Goal: Task Accomplishment & Management: Use online tool/utility

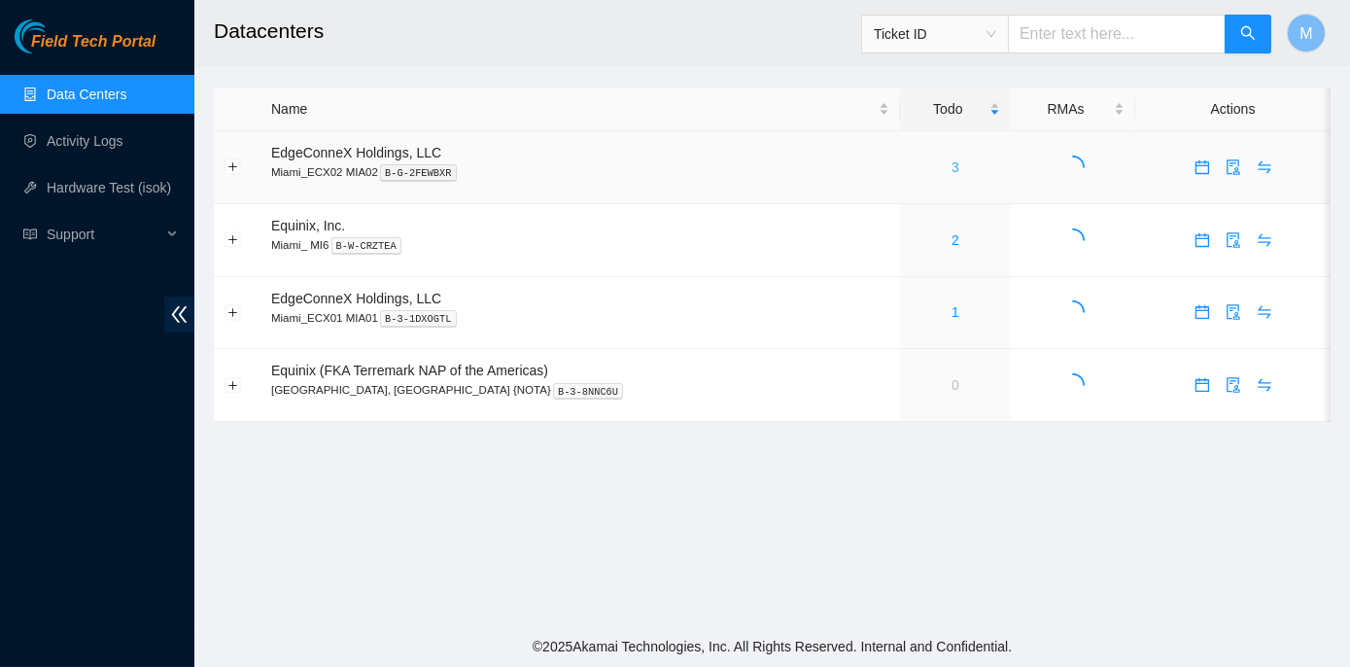
click at [951, 163] on link "3" at bounding box center [955, 167] width 8 height 16
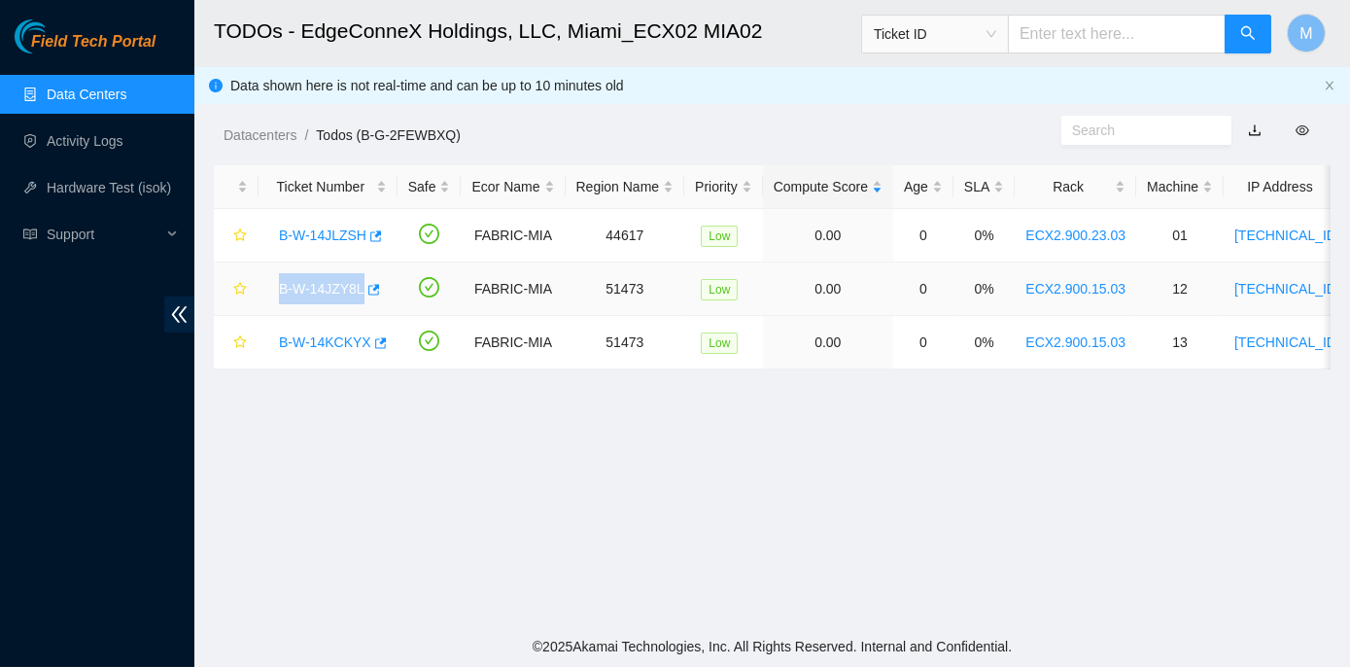
drag, startPoint x: 271, startPoint y: 287, endPoint x: 356, endPoint y: 288, distance: 84.5
click at [356, 288] on div "B-W-14JZY8L" at bounding box center [328, 288] width 118 height 31
copy link "B-W-14JZY8L"
drag, startPoint x: 275, startPoint y: 338, endPoint x: 361, endPoint y: 334, distance: 85.6
click at [361, 334] on div "B-W-14KCKYX" at bounding box center [328, 342] width 118 height 31
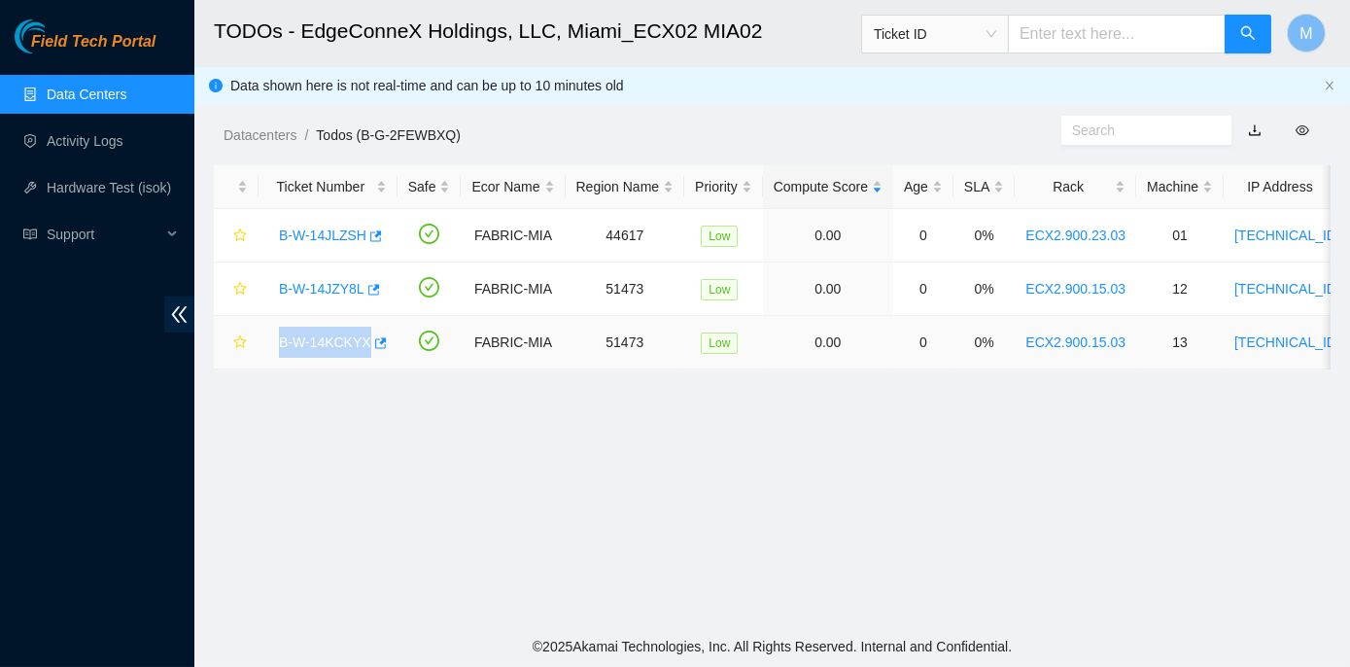
copy link "B-W-14KCKYX"
click at [322, 290] on link "B-W-14JZY8L" at bounding box center [322, 289] width 86 height 16
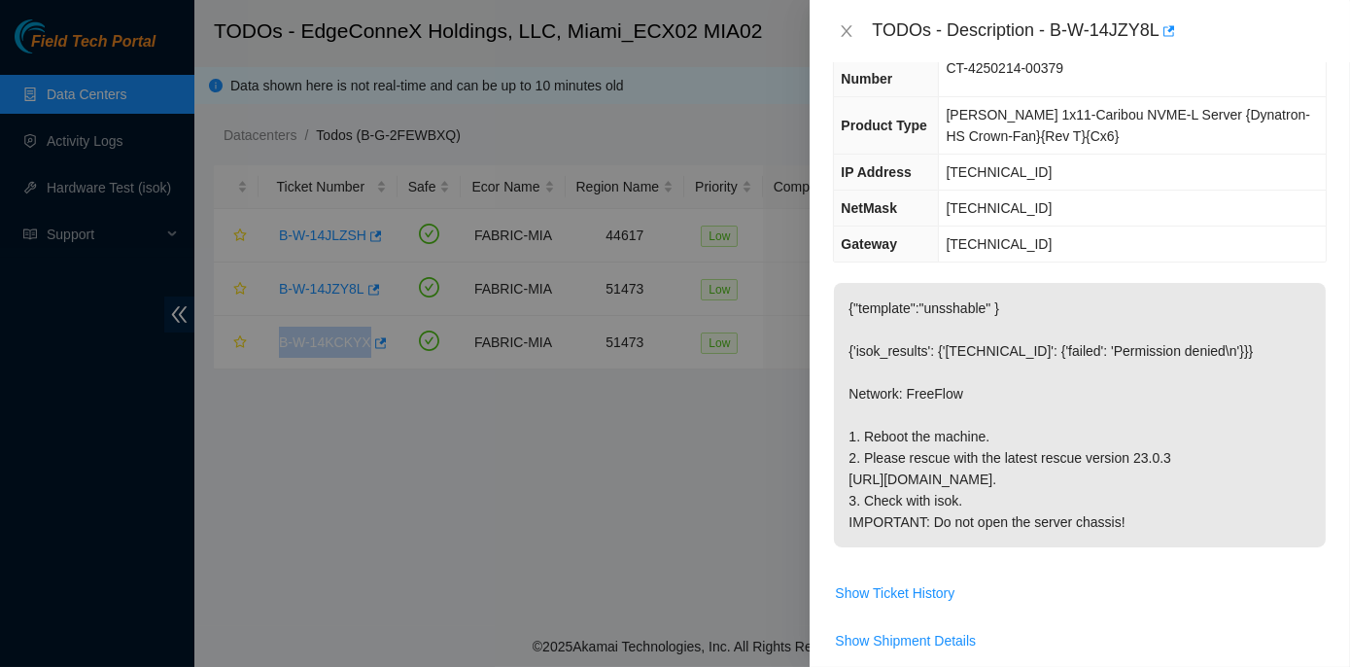
scroll to position [176, 0]
click at [843, 29] on icon "close" at bounding box center [847, 31] width 16 height 16
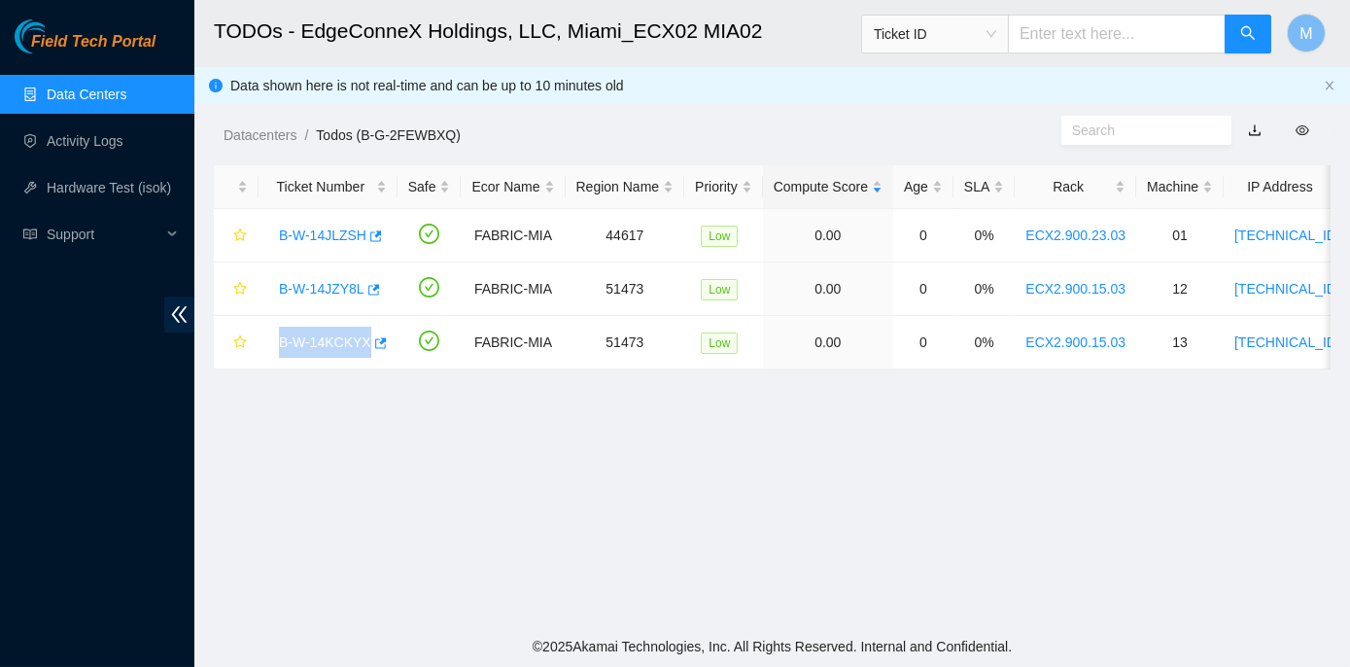
scroll to position [220, 0]
click at [313, 464] on main "TODOs - EdgeConneX Holdings, LLC, Miami_ECX02 MIA02 Ticket ID M Data shown here…" at bounding box center [771, 313] width 1155 height 626
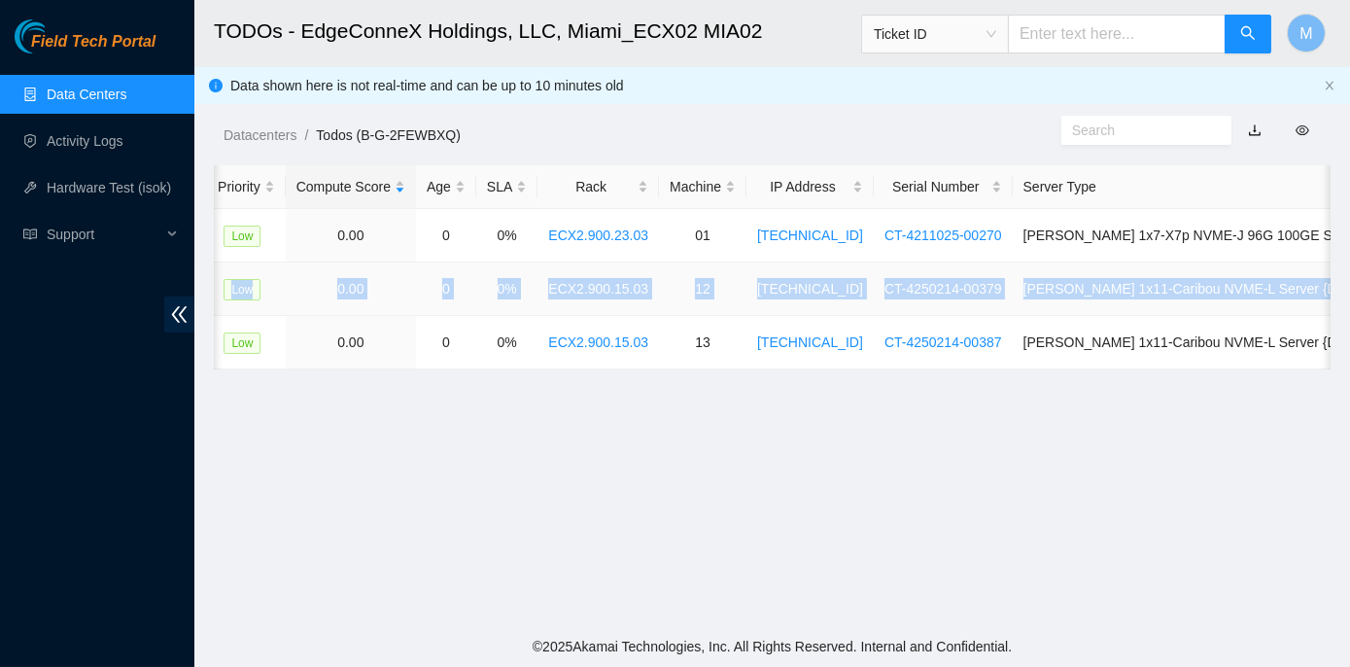
scroll to position [0, 575]
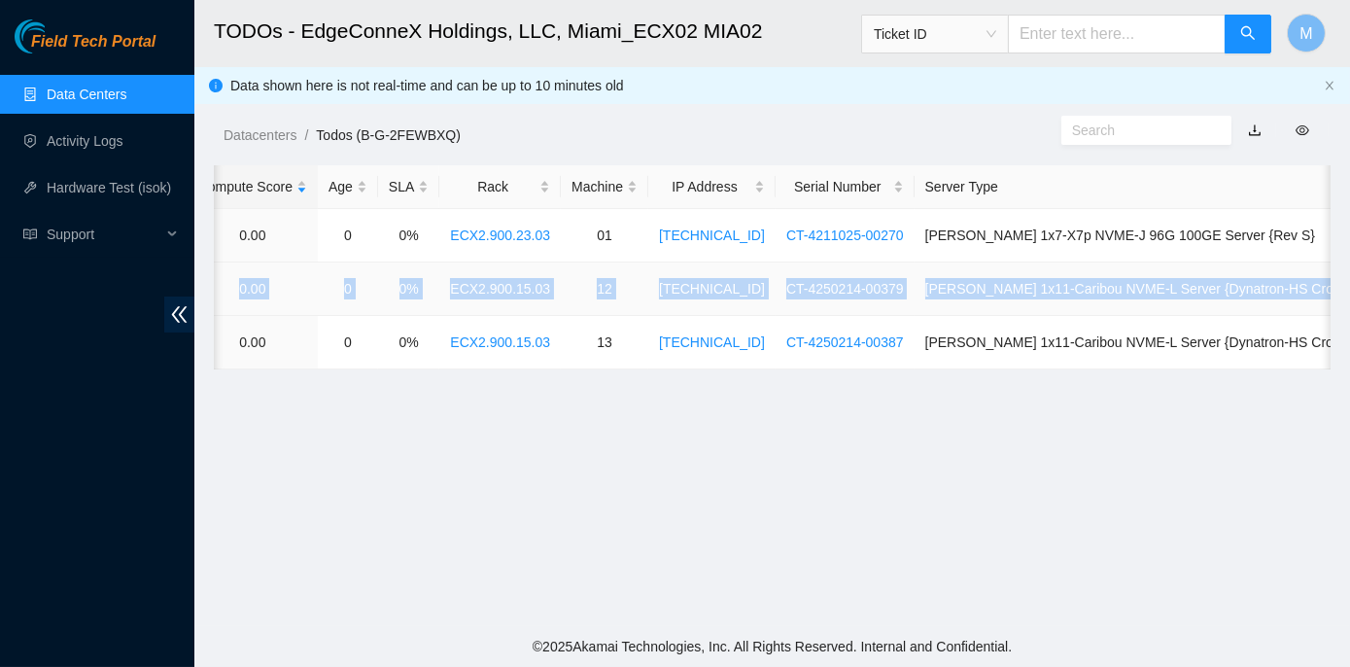
drag, startPoint x: 267, startPoint y: 286, endPoint x: 1327, endPoint y: 292, distance: 1060.2
click at [1327, 292] on tr "B-W-14JZY8L FABRIC-MIA 51473 Low 0.00 0 0% ECX2.900.15.03 12 23.214.171.15 CT-4…" at bounding box center [556, 288] width 1834 height 53
copy tr "B-W-14JZY8L FABRIC-MIA 51473 Low 0.00 0 0% ECX2.900.15.03 12 23.214.171.15 CT-4…"
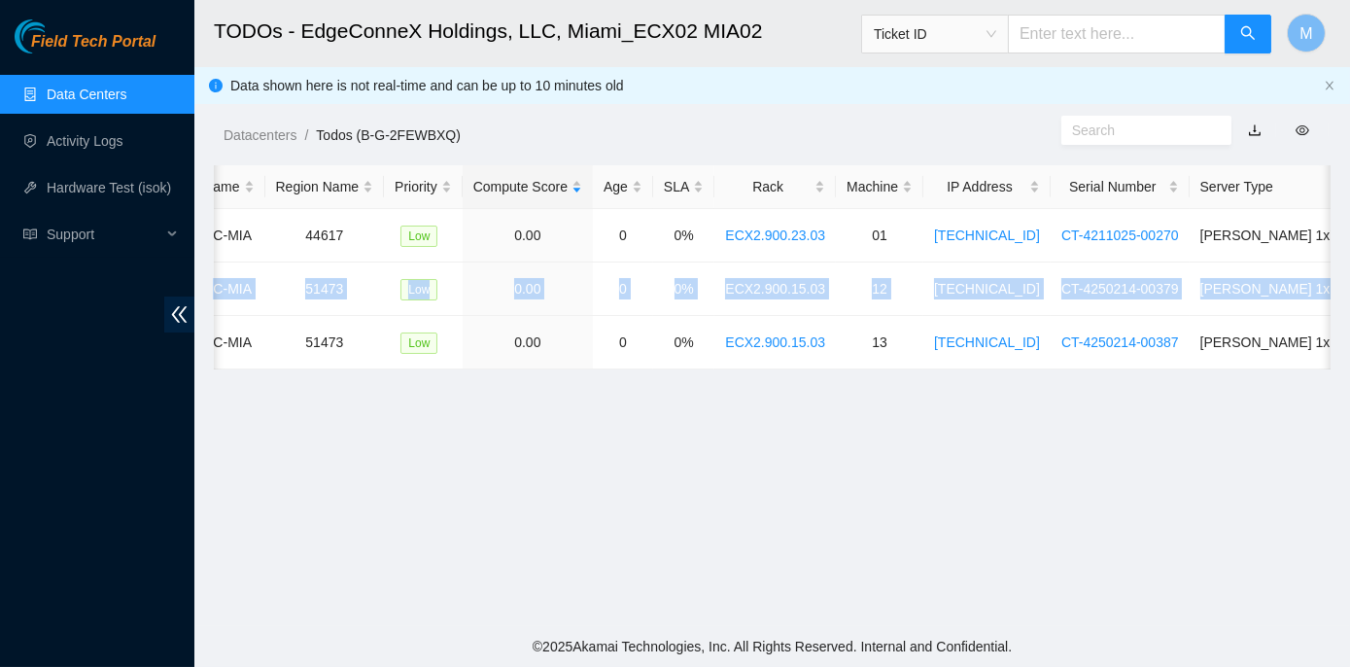
scroll to position [0, 0]
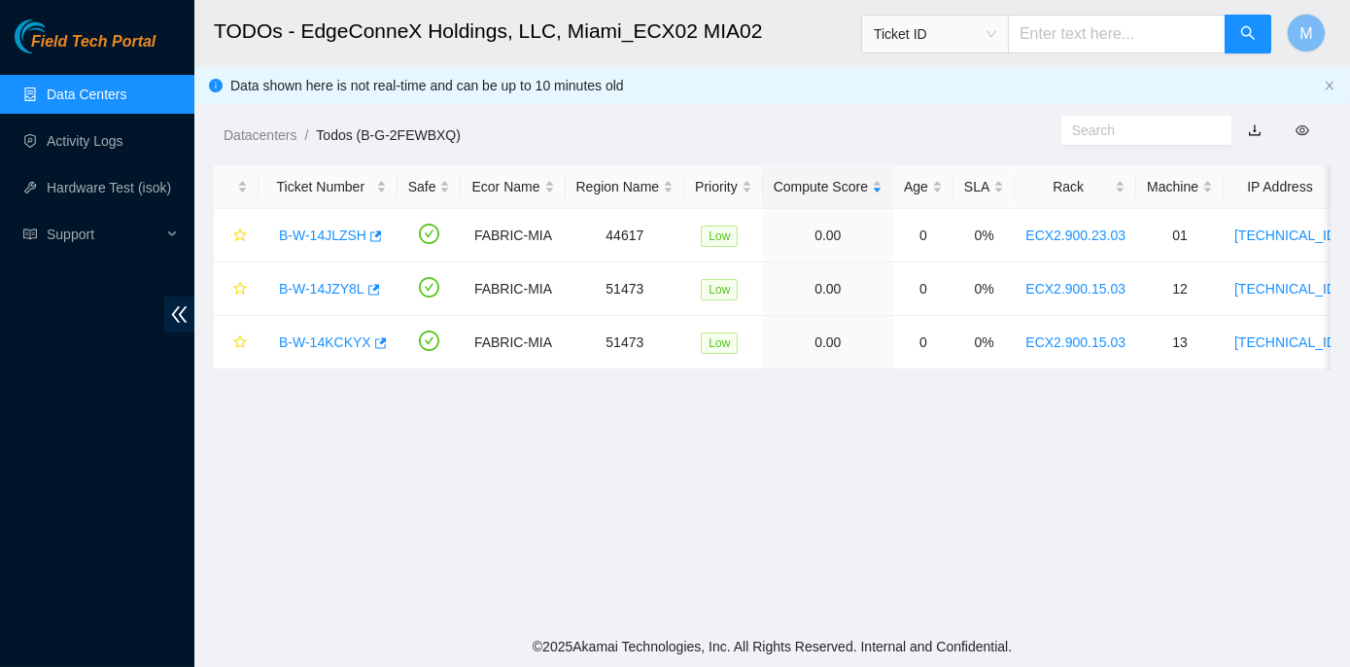
click at [269, 469] on main "TODOs - EdgeConneX Holdings, LLC, Miami_ECX02 MIA02 Ticket ID M Data shown here…" at bounding box center [771, 313] width 1155 height 626
click at [311, 285] on link "B-W-14JZY8L" at bounding box center [322, 289] width 86 height 16
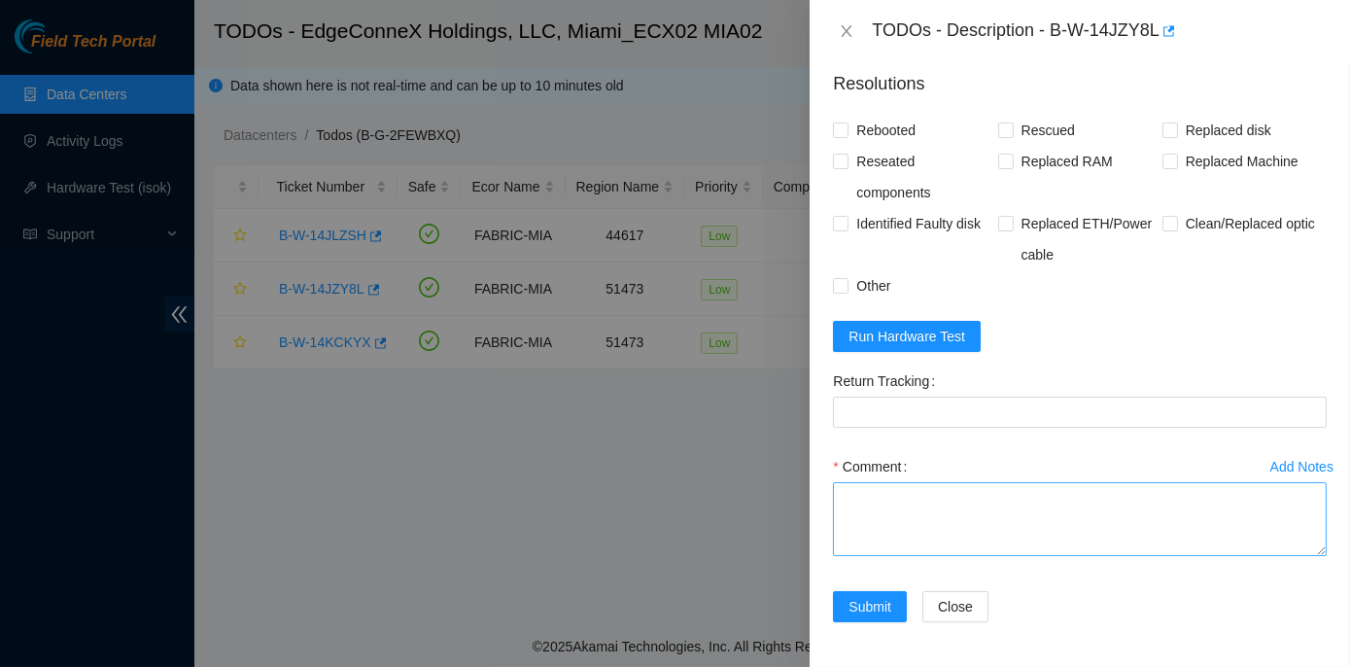
scroll to position [795, 0]
click at [896, 345] on span "Run Hardware Test" at bounding box center [906, 334] width 117 height 21
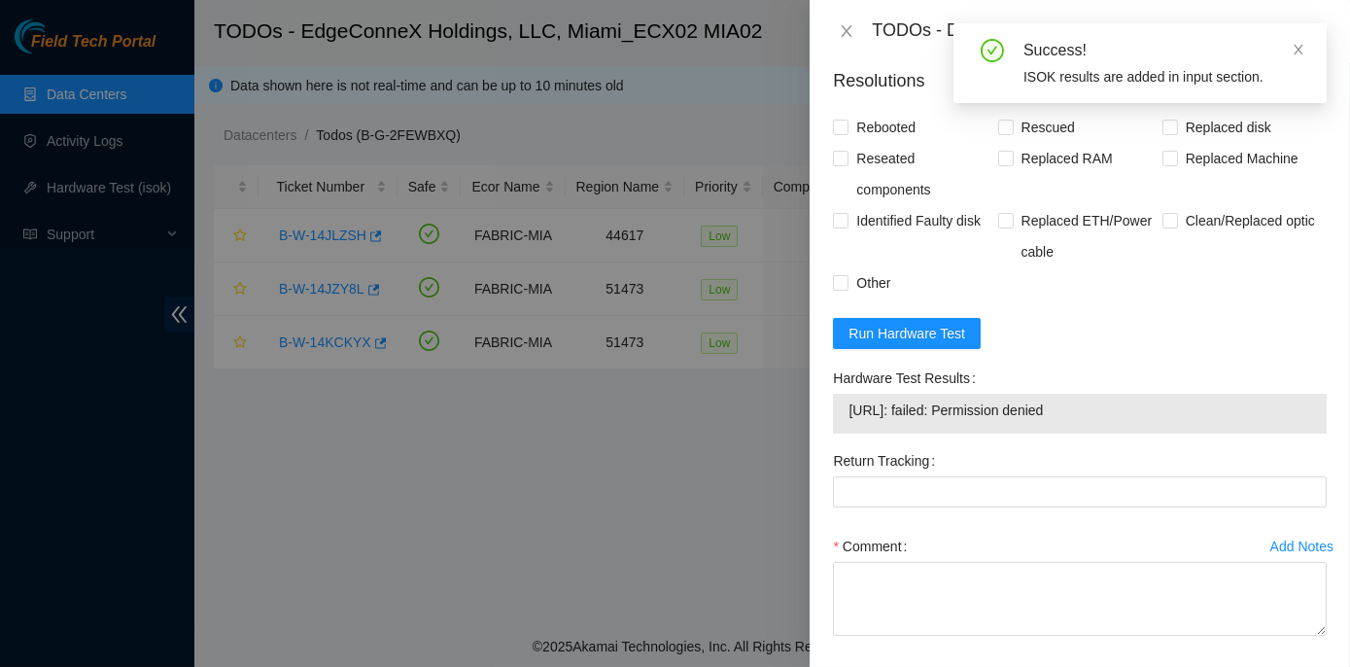
drag, startPoint x: 835, startPoint y: 396, endPoint x: 1093, endPoint y: 444, distance: 262.8
click at [1093, 433] on div "Hardware Test Results 23.214.171.15: failed: Permission denied" at bounding box center [1080, 397] width 494 height 71
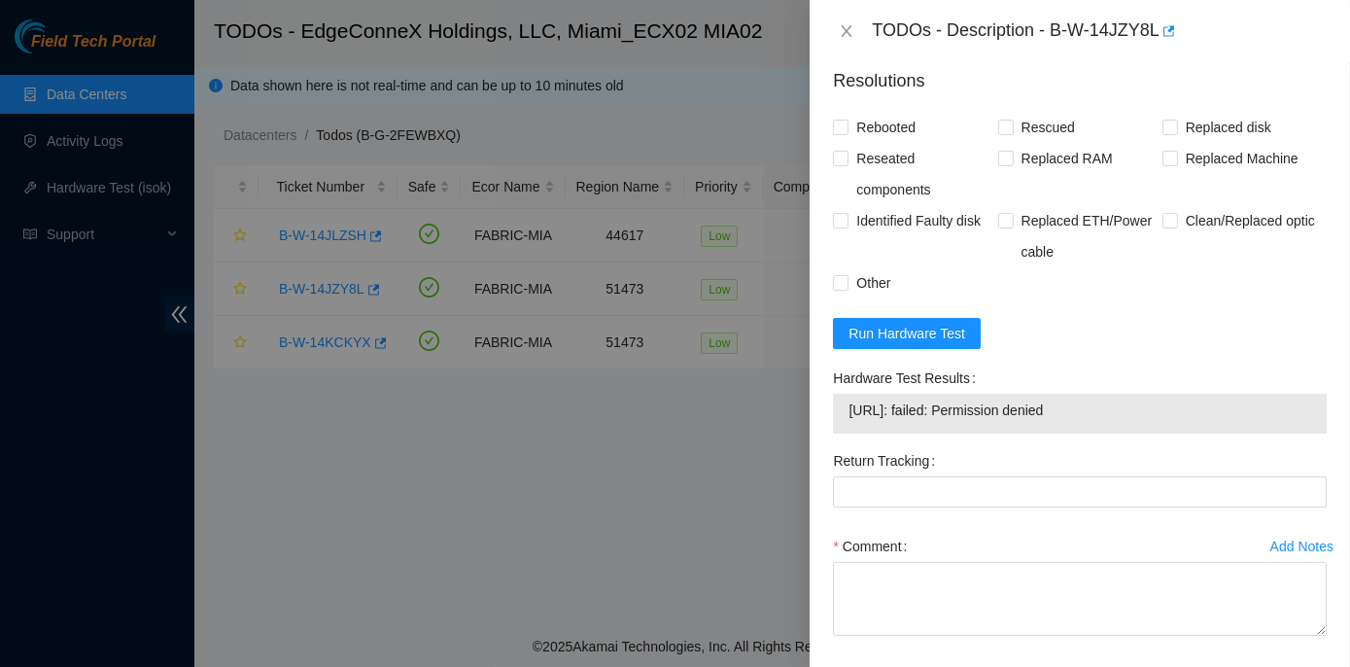
copy div "Hardware Test Results 23.214.171.15: failed: Permission denied"
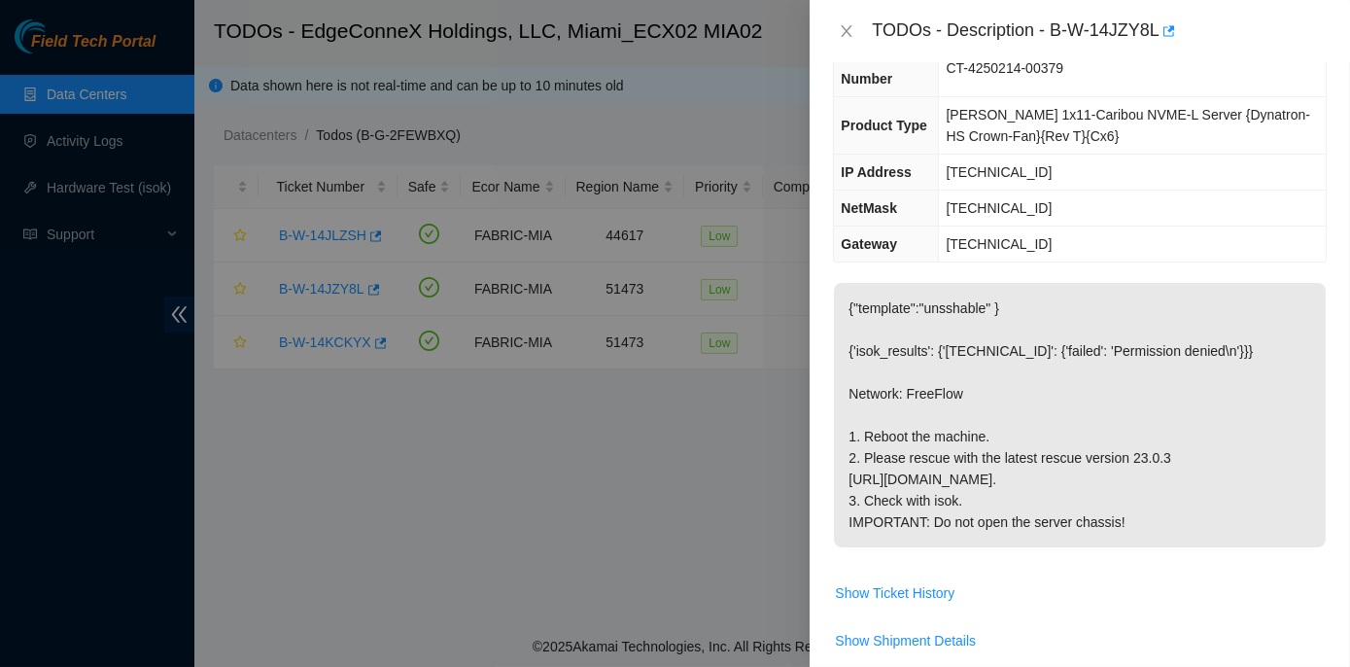
scroll to position [87, 0]
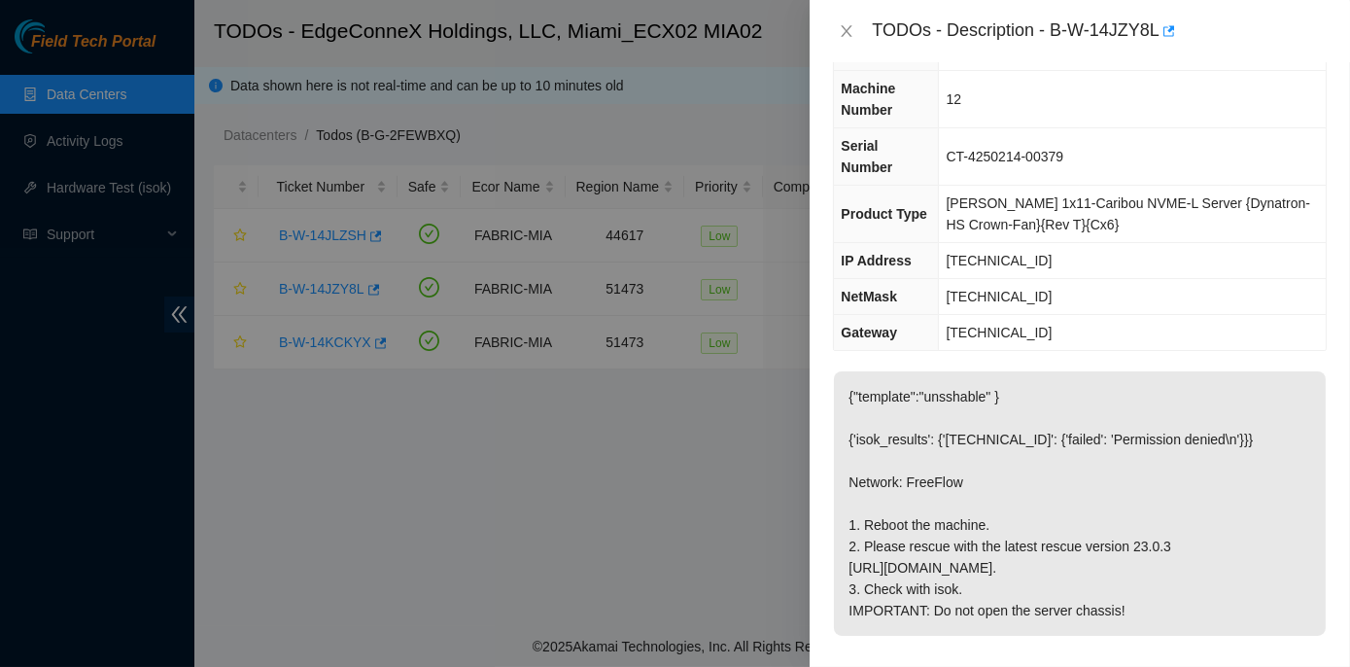
drag, startPoint x: 842, startPoint y: 493, endPoint x: 1121, endPoint y: 606, distance: 302.1
click at [1121, 606] on p "{"template":"unsshable" } {'isok_results': {'23.214.171.15': {'failed': 'Permis…" at bounding box center [1080, 503] width 492 height 264
copy p "1. Reboot the machine. 2. Please rescue with the latest rescue version 23.0.3 h…"
click at [845, 30] on icon "close" at bounding box center [847, 31] width 16 height 16
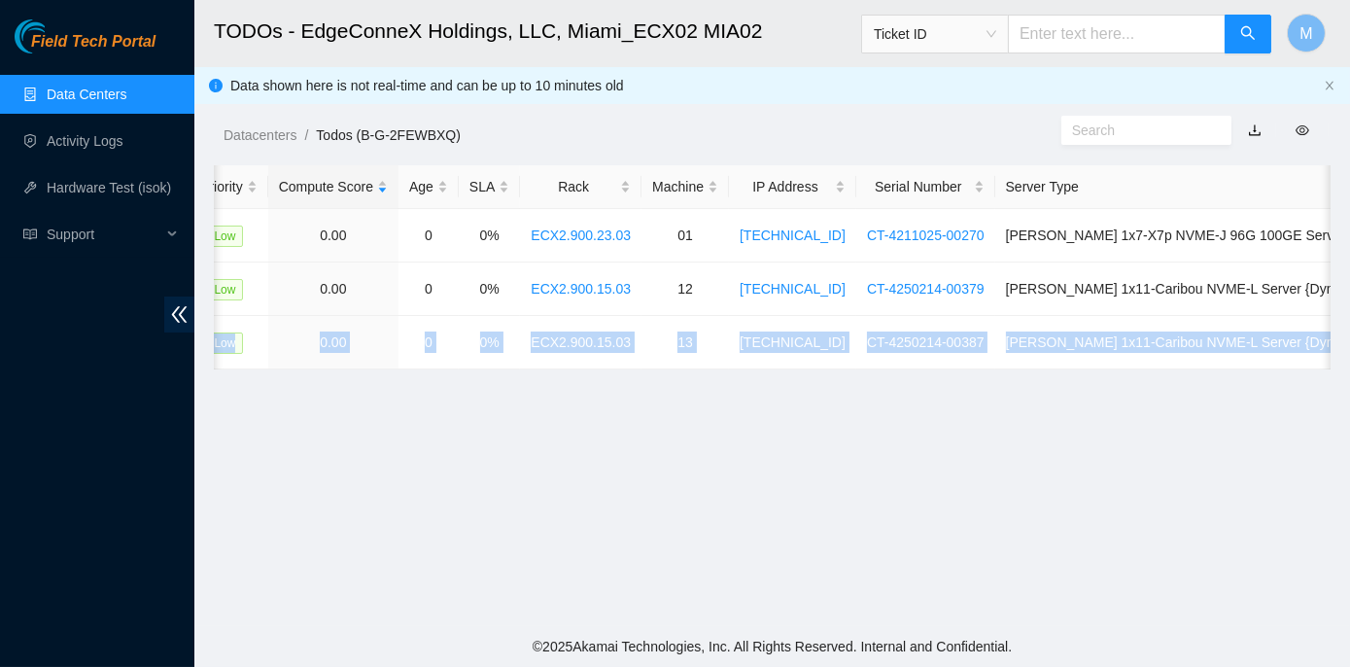
scroll to position [0, 575]
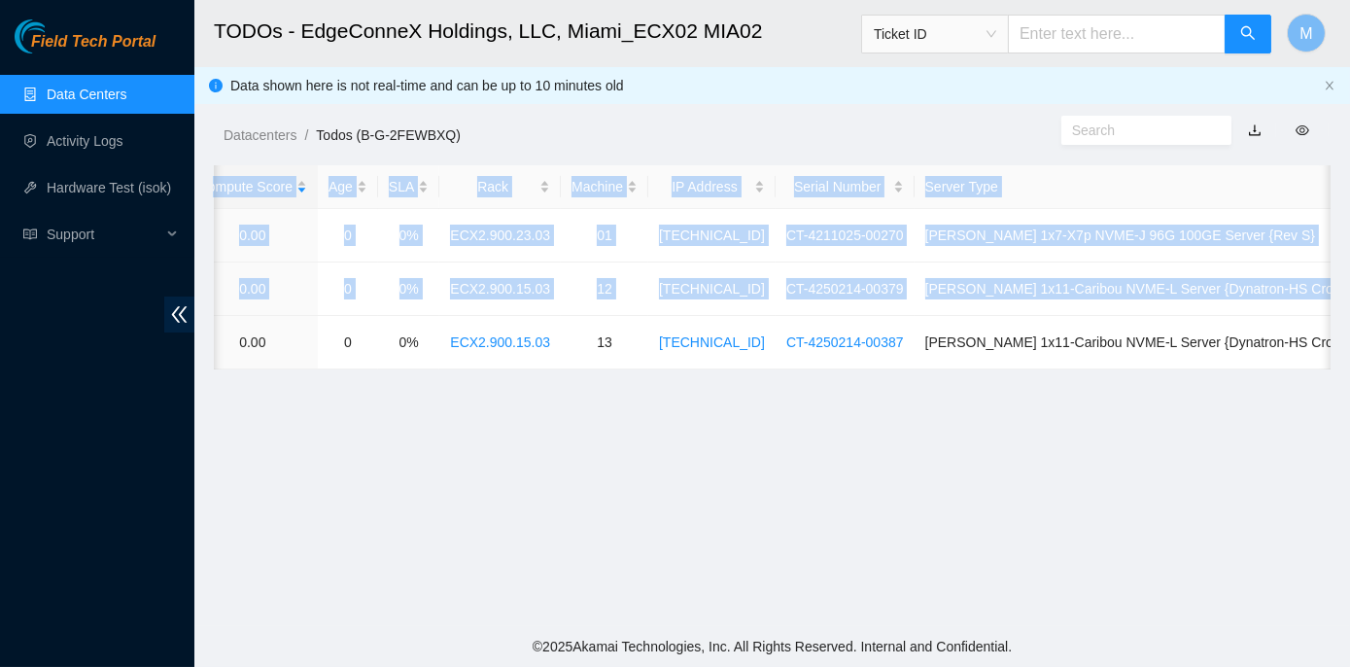
drag, startPoint x: 266, startPoint y: 341, endPoint x: 1333, endPoint y: 342, distance: 1067.0
click at [1333, 342] on main "TODOs - EdgeConneX Holdings, LLC, Miami_ECX02 MIA02 Ticket ID M Data shown here…" at bounding box center [771, 313] width 1155 height 626
copy table "Ticket Number Safe Ecor Name Region Name Priority Compute Score Age SLA Rack Ma…"
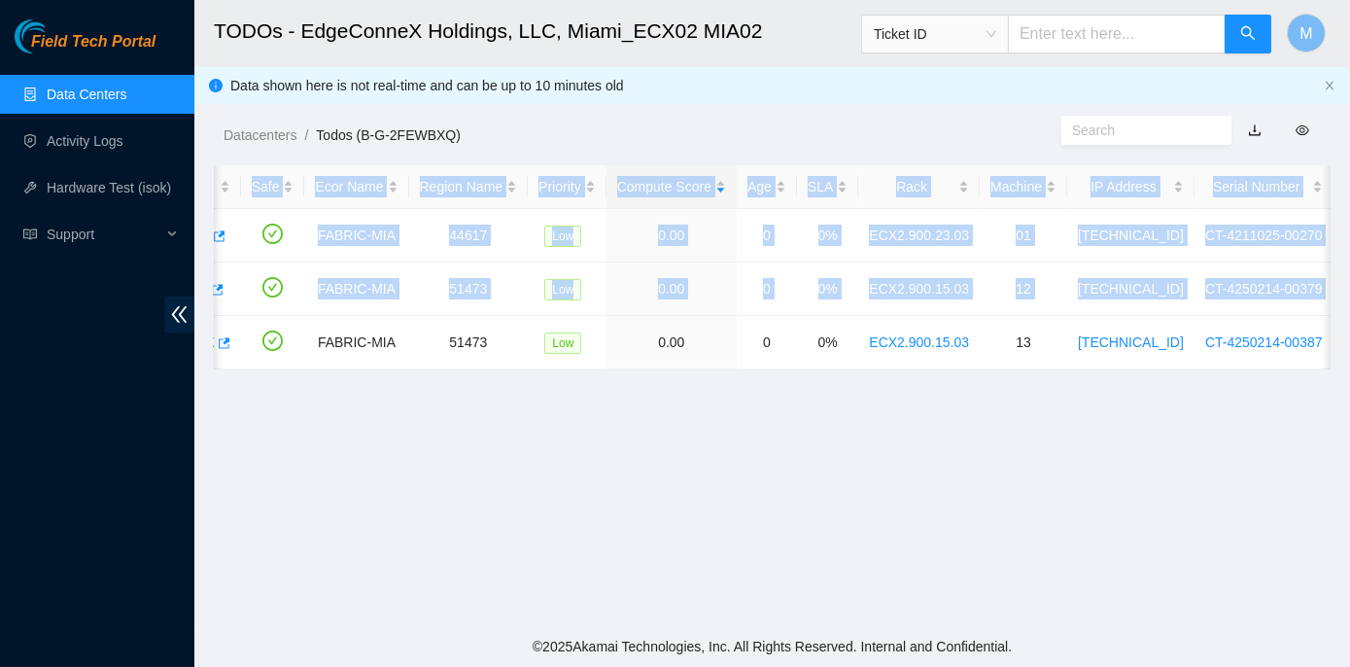
scroll to position [0, 0]
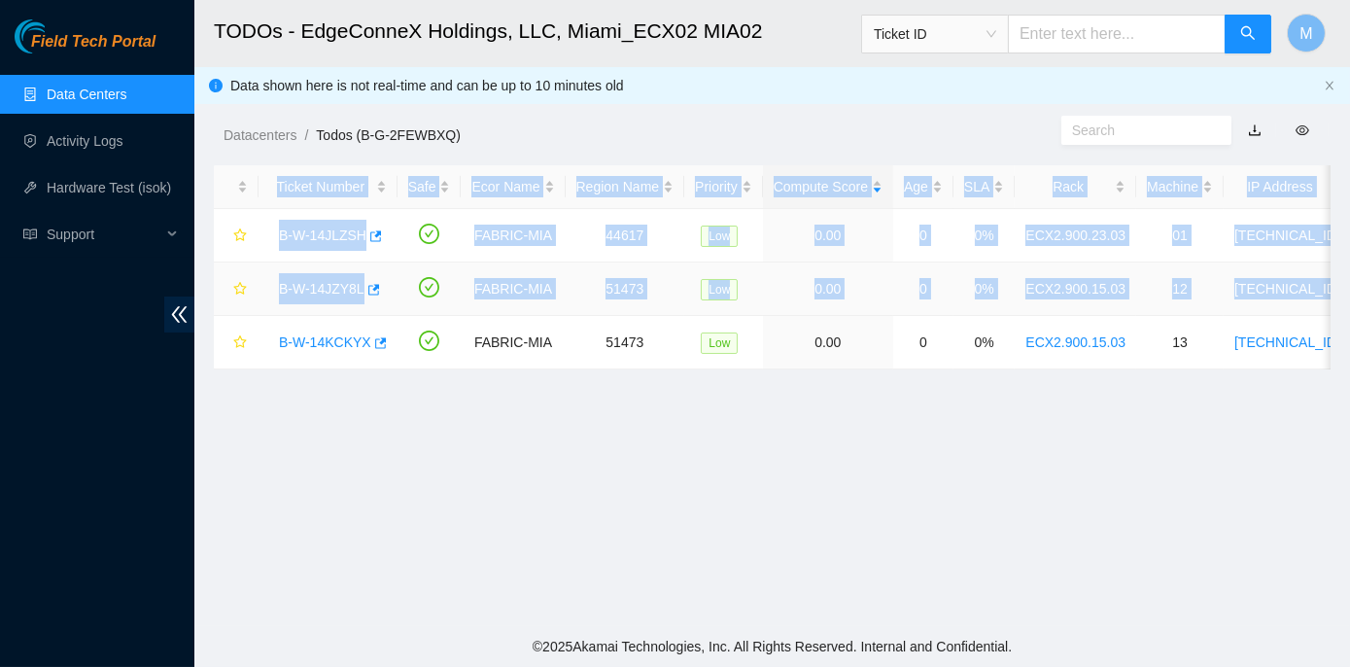
click at [330, 284] on link "B-W-14JZY8L" at bounding box center [322, 289] width 86 height 16
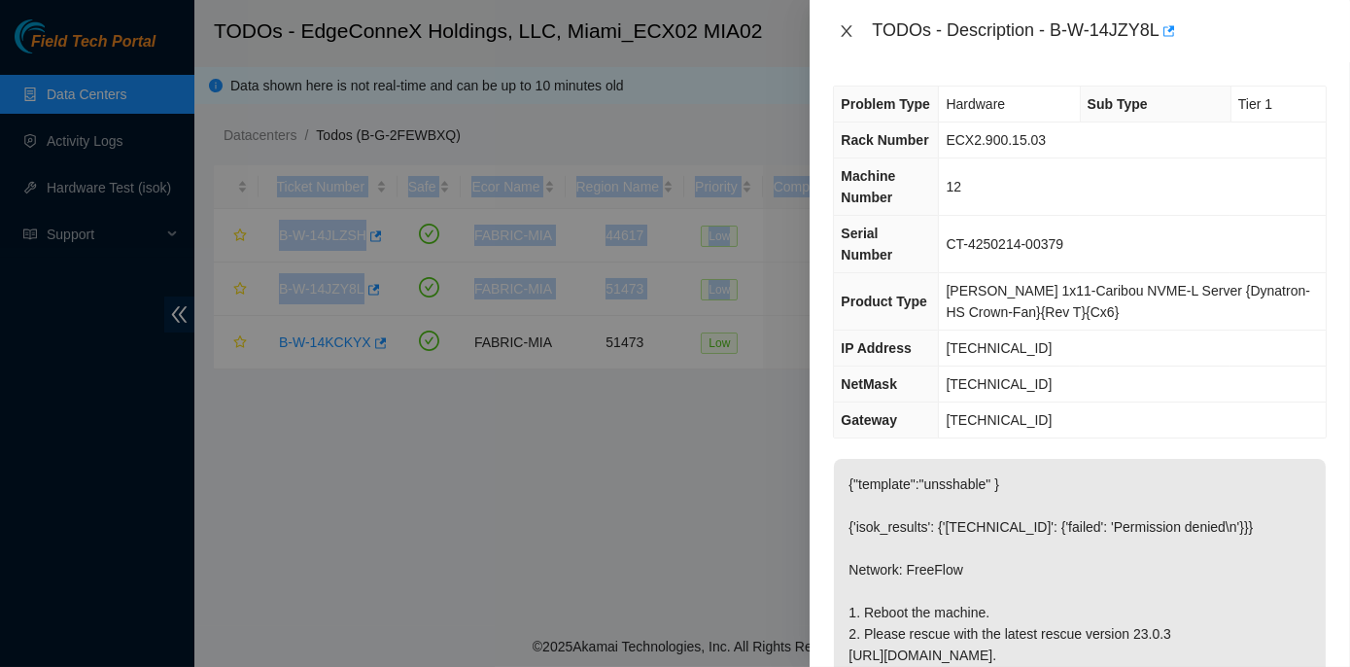
click at [847, 30] on icon "close" at bounding box center [847, 31] width 11 height 12
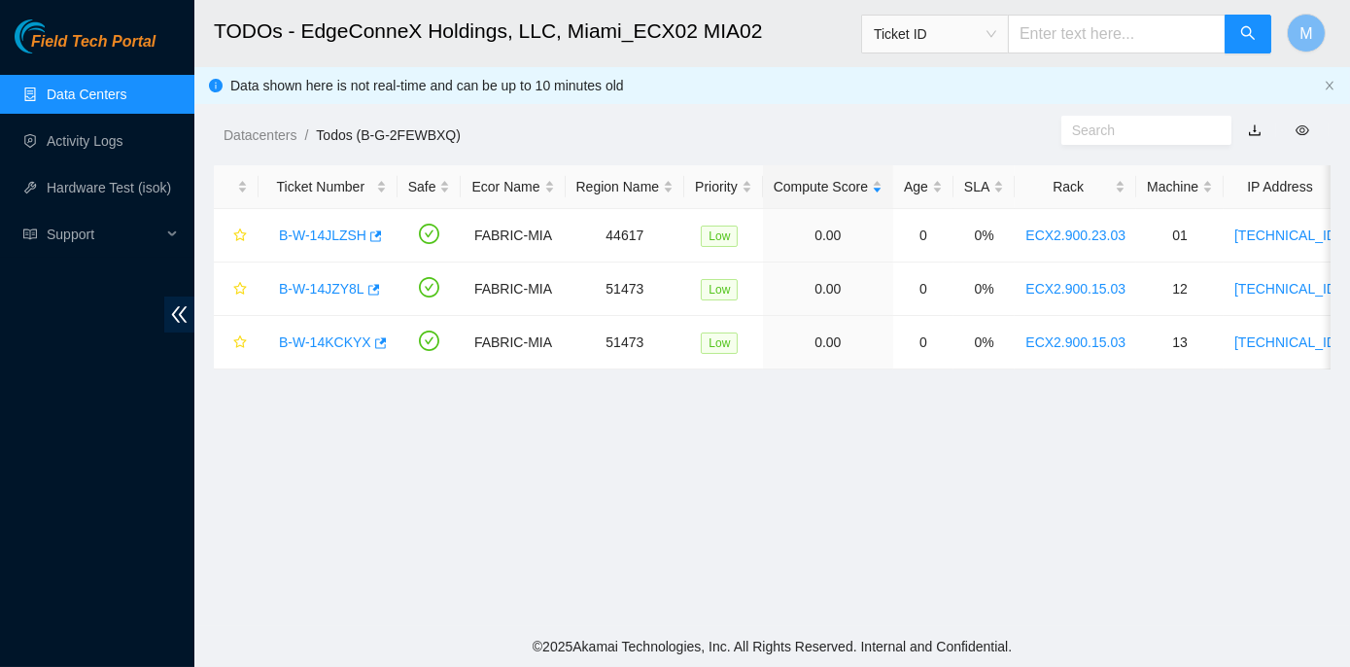
click at [390, 414] on main "TODOs - EdgeConneX Holdings, LLC, Miami_ECX02 MIA02 Ticket ID M Data shown here…" at bounding box center [771, 313] width 1155 height 626
click at [309, 282] on link "B-W-14JZY8L" at bounding box center [322, 289] width 86 height 16
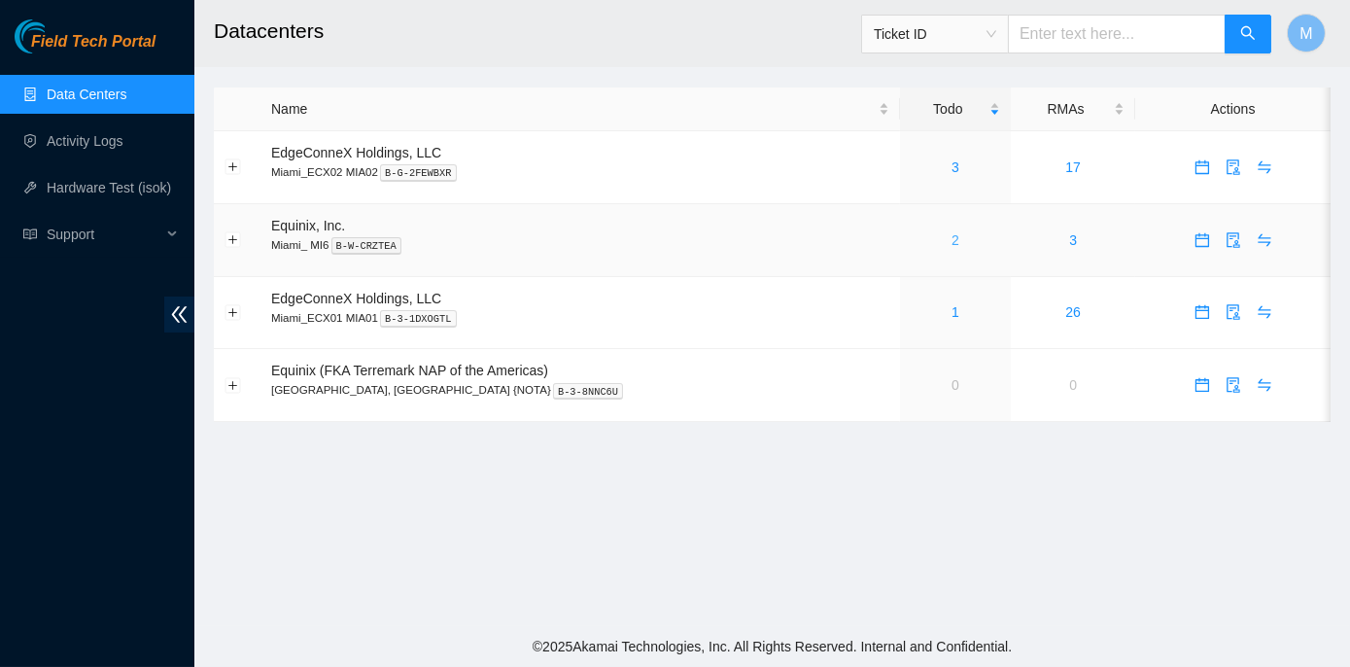
click at [951, 237] on link "2" at bounding box center [955, 240] width 8 height 16
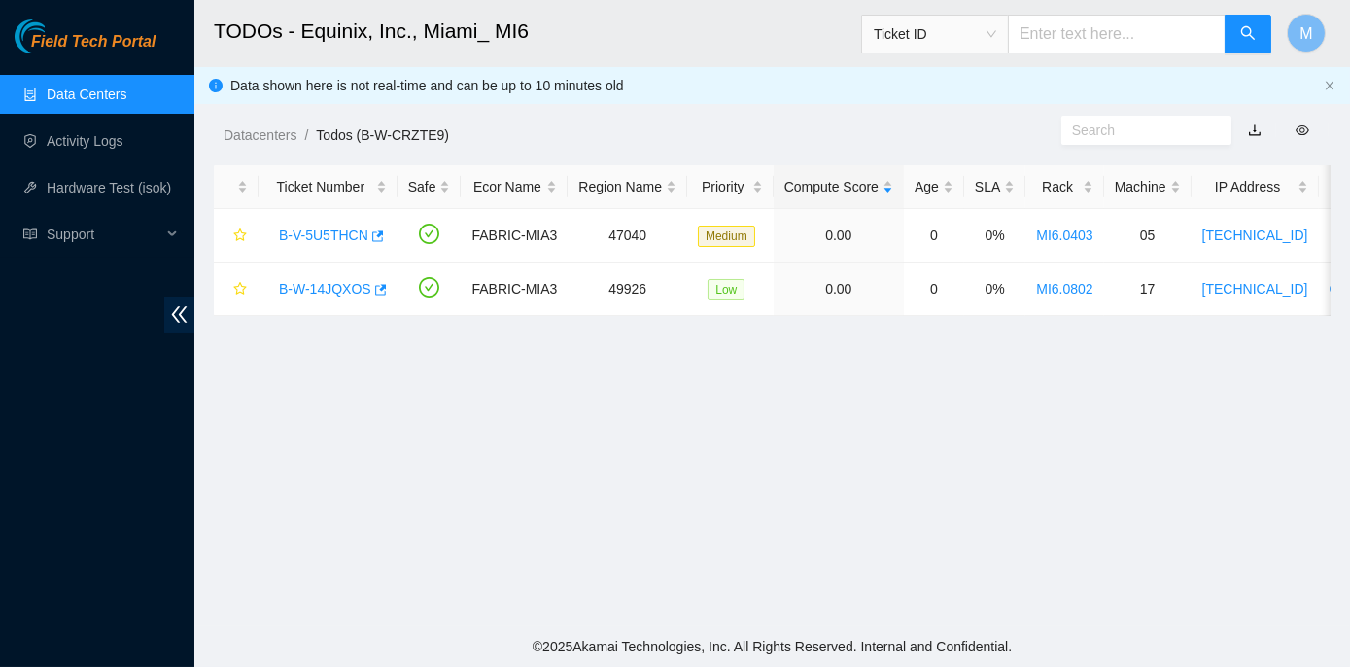
click at [104, 90] on link "Data Centers" at bounding box center [87, 94] width 80 height 16
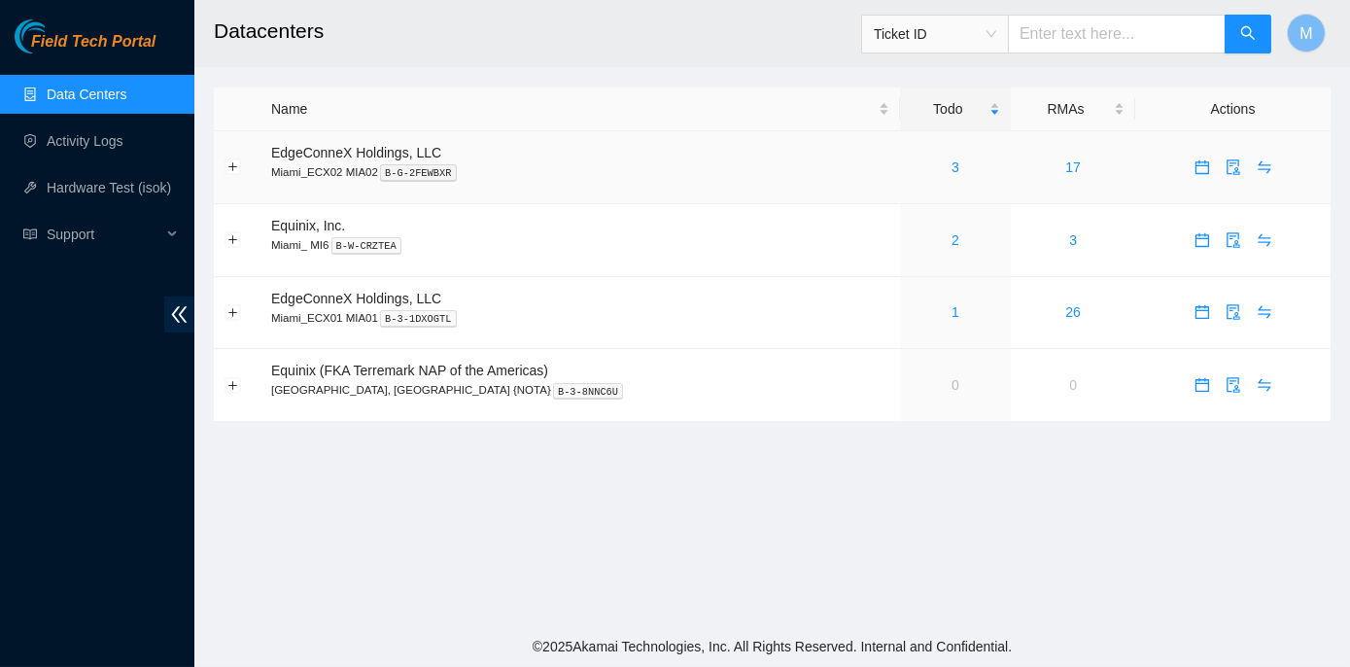
click at [911, 163] on div "3" at bounding box center [956, 166] width 90 height 21
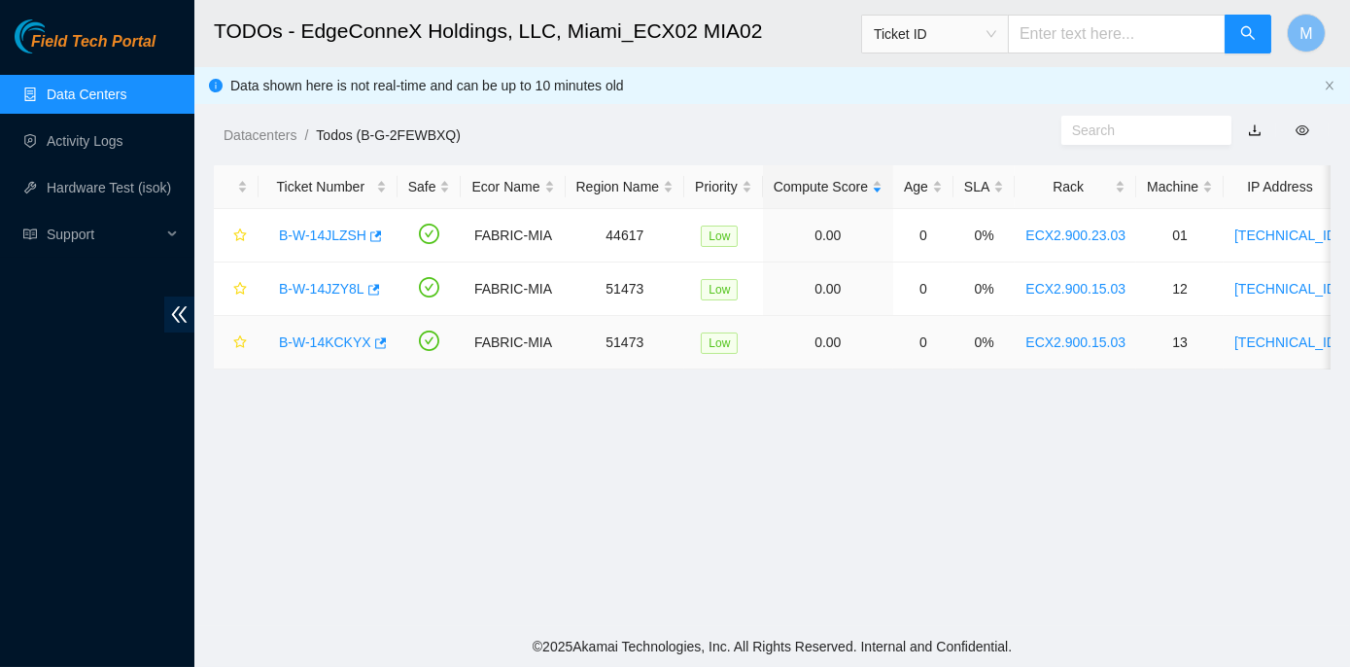
click at [301, 341] on link "B-W-14KCKYX" at bounding box center [325, 342] width 92 height 16
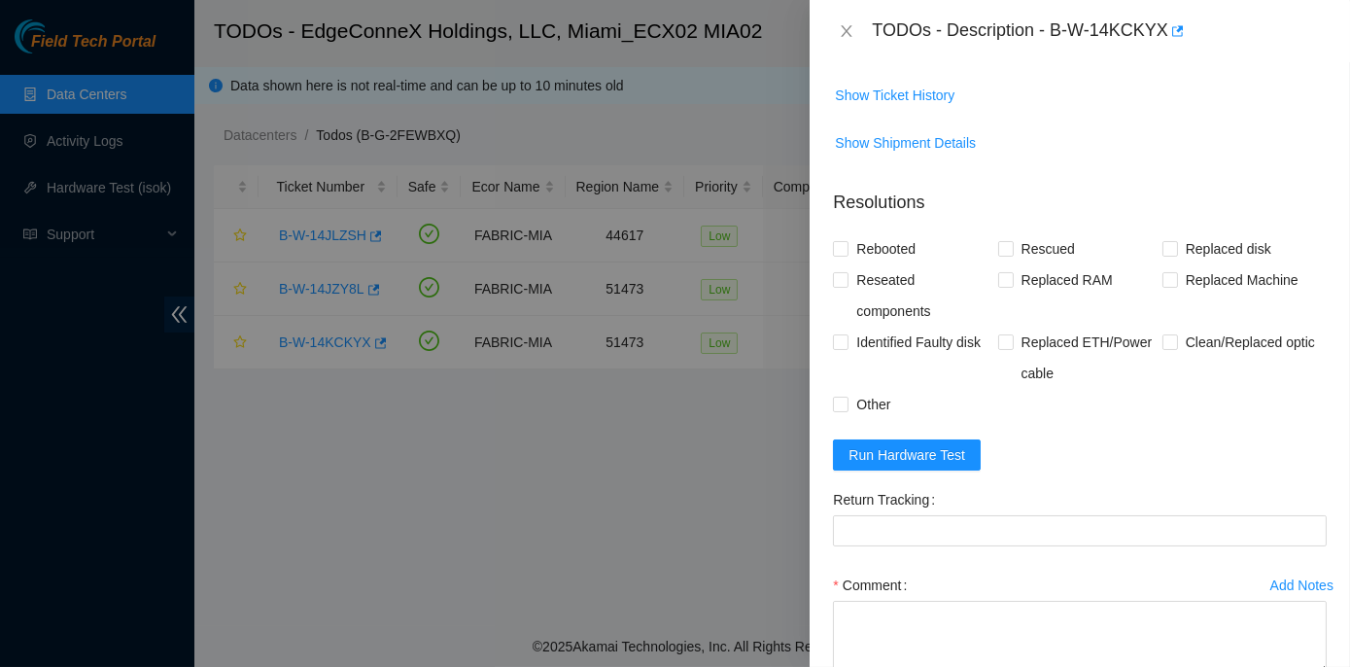
scroll to position [795, 0]
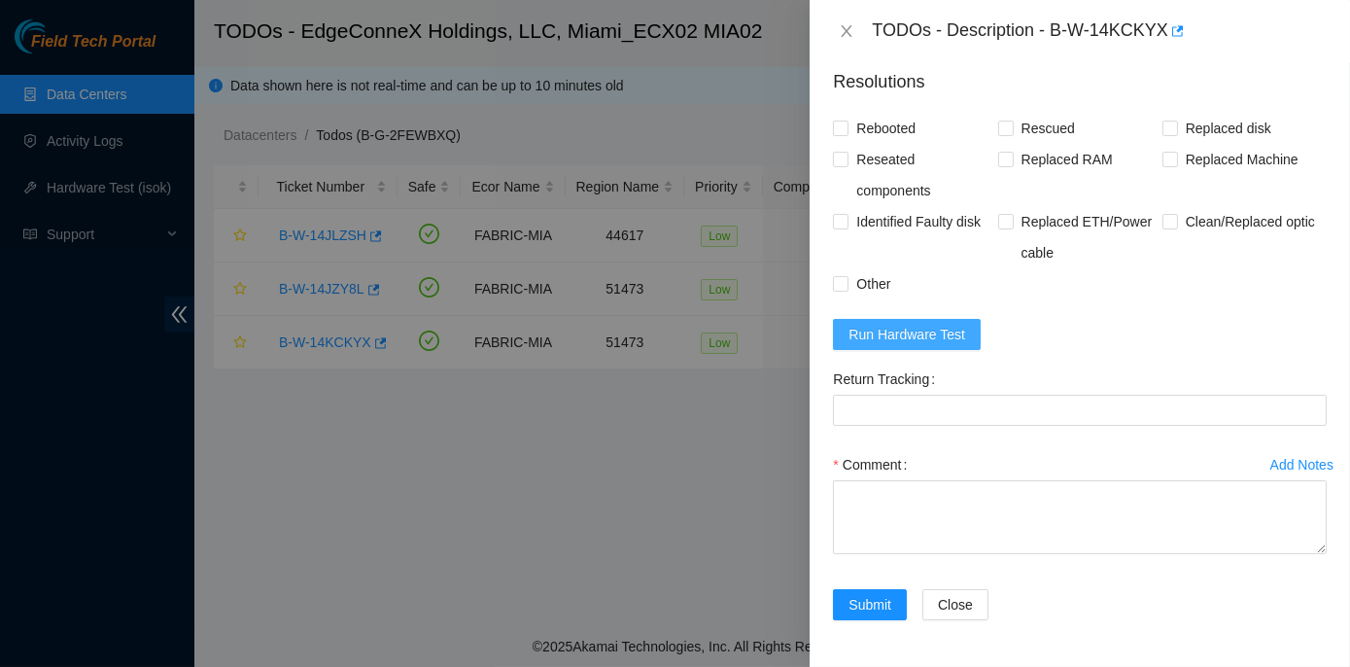
click at [939, 345] on span "Run Hardware Test" at bounding box center [906, 334] width 117 height 21
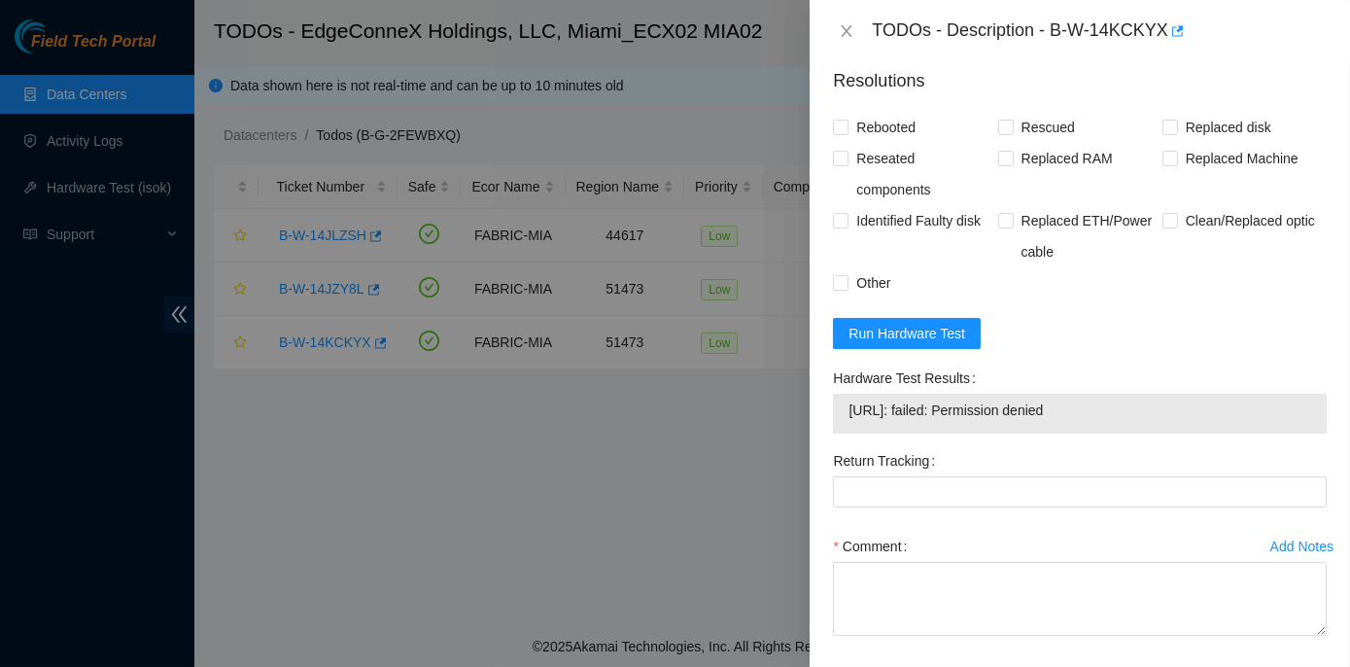
drag, startPoint x: 828, startPoint y: 395, endPoint x: 1097, endPoint y: 432, distance: 271.8
click at [1097, 432] on div "Hardware Test Results 23.214.171.16: failed: Permission denied" at bounding box center [1079, 403] width 509 height 83
copy div "Hardware Test Results 23.214.171.16: failed: Permission denied"
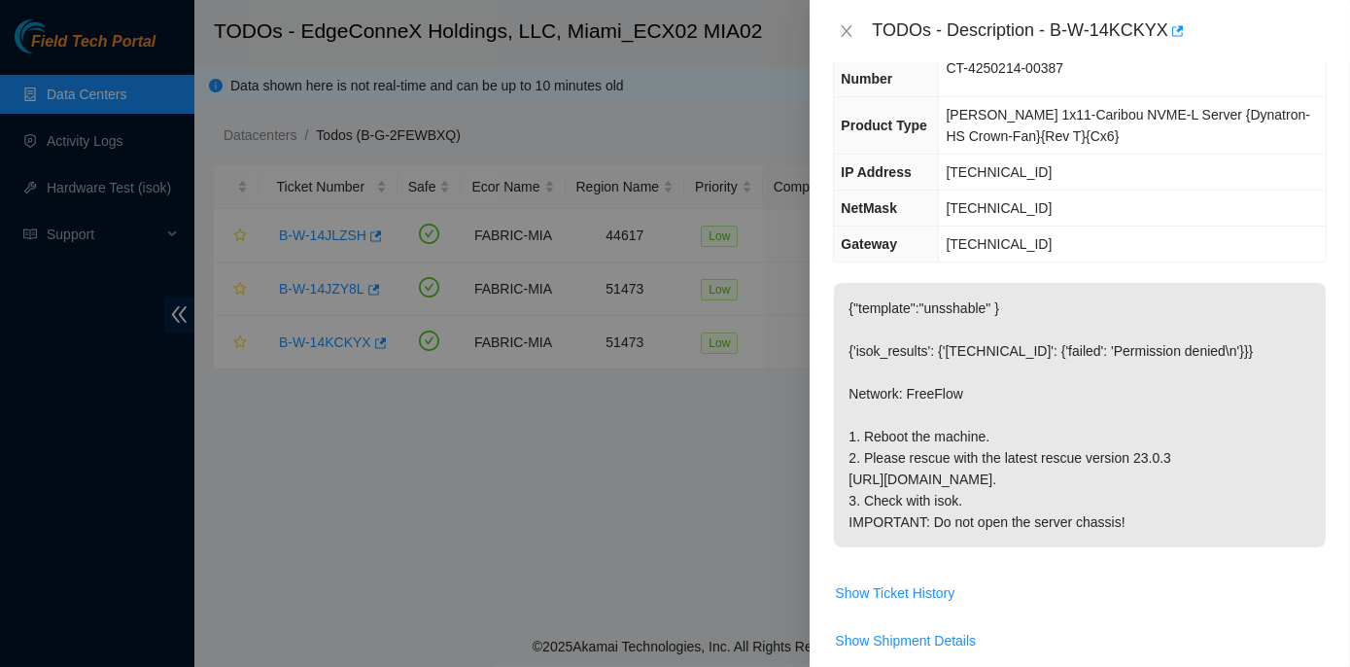
scroll to position [0, 0]
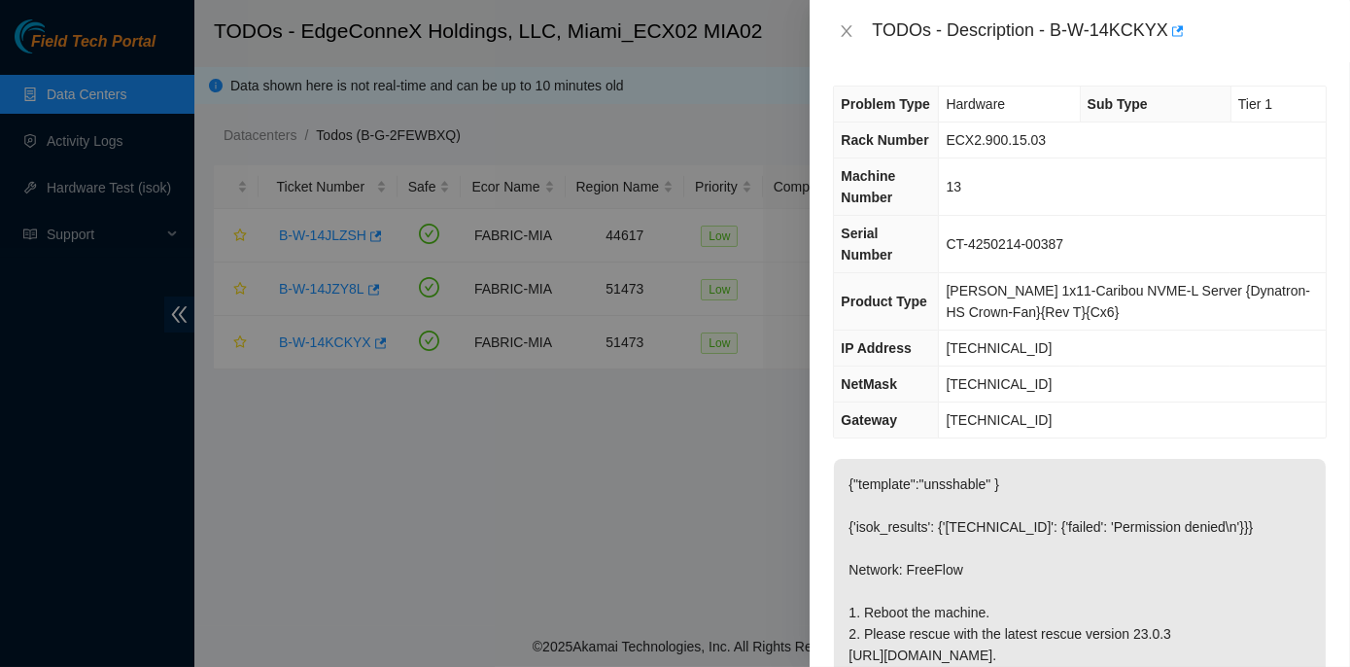
click at [454, 542] on div at bounding box center [675, 333] width 1350 height 667
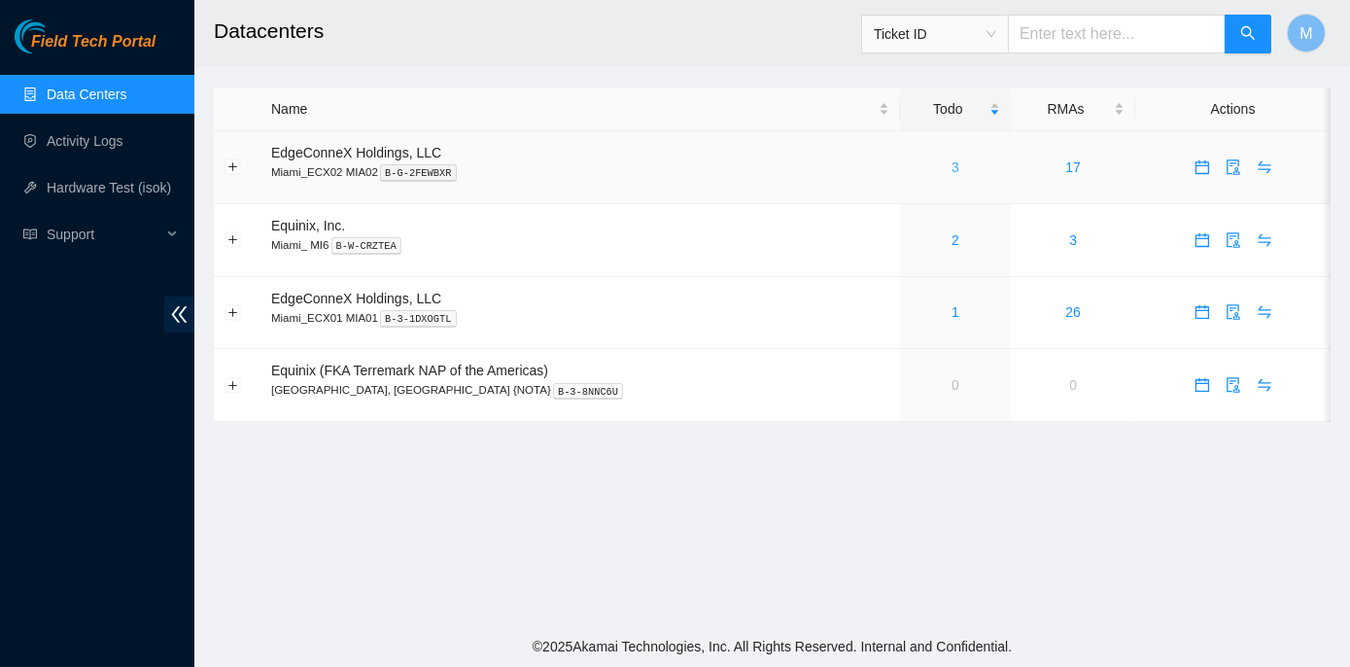
click at [951, 163] on link "3" at bounding box center [955, 167] width 8 height 16
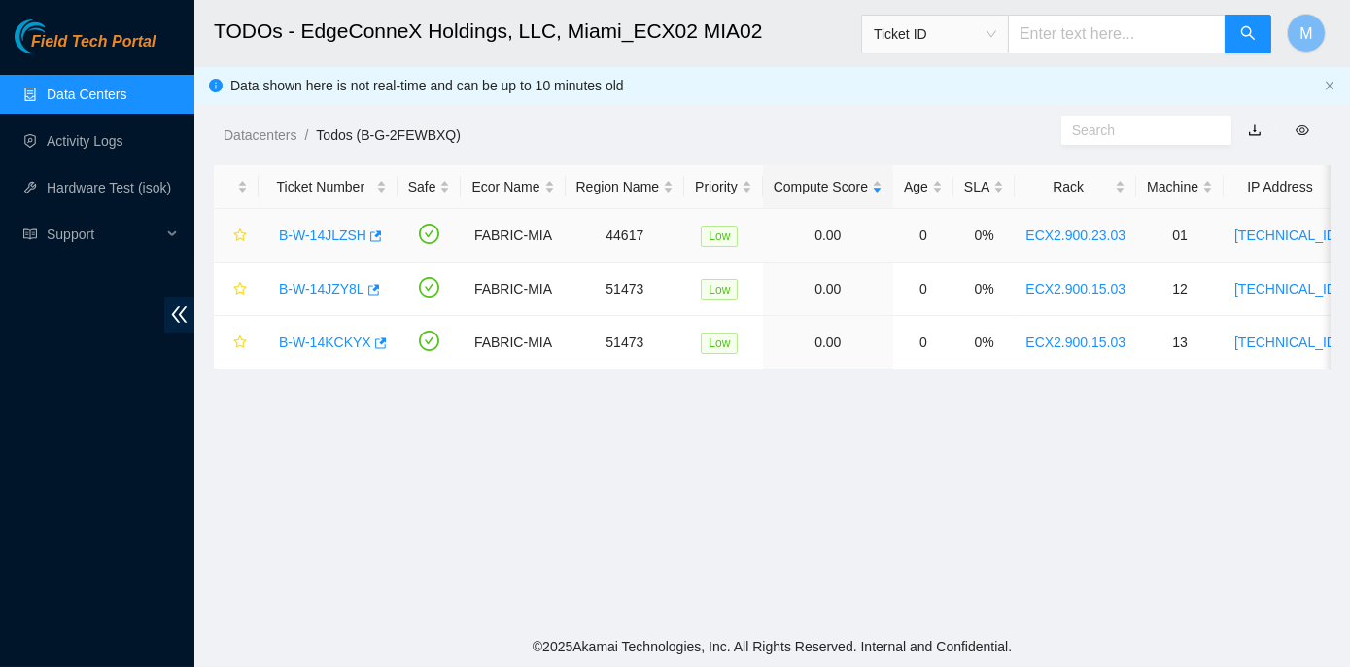
click at [333, 233] on link "B-W-14JLZSH" at bounding box center [322, 235] width 87 height 16
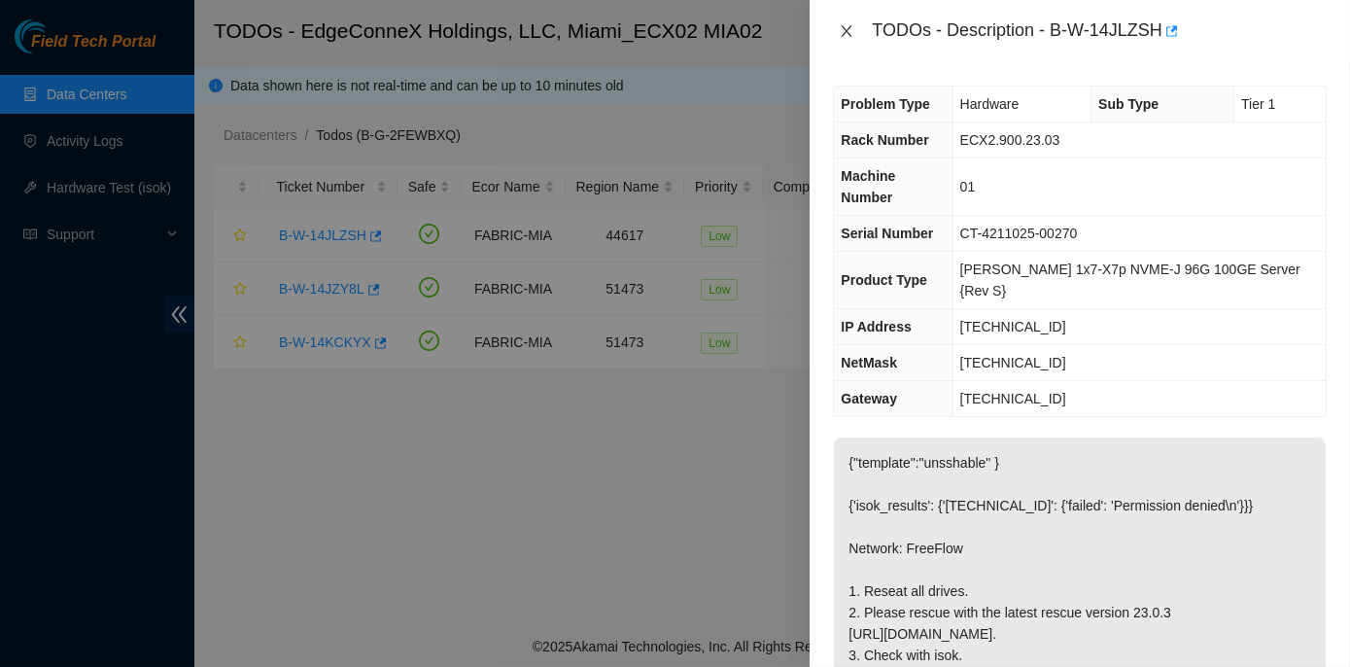
click at [843, 27] on icon "close" at bounding box center [847, 31] width 11 height 12
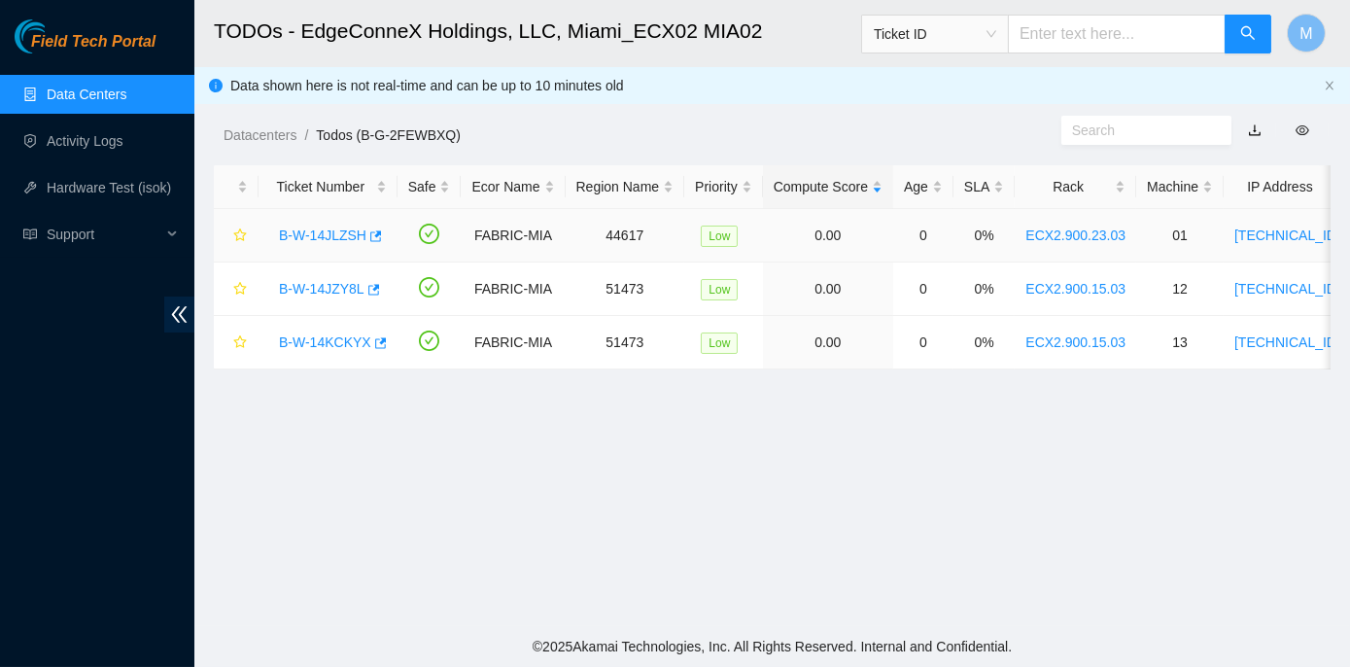
click at [329, 237] on link "B-W-14JLZSH" at bounding box center [322, 235] width 87 height 16
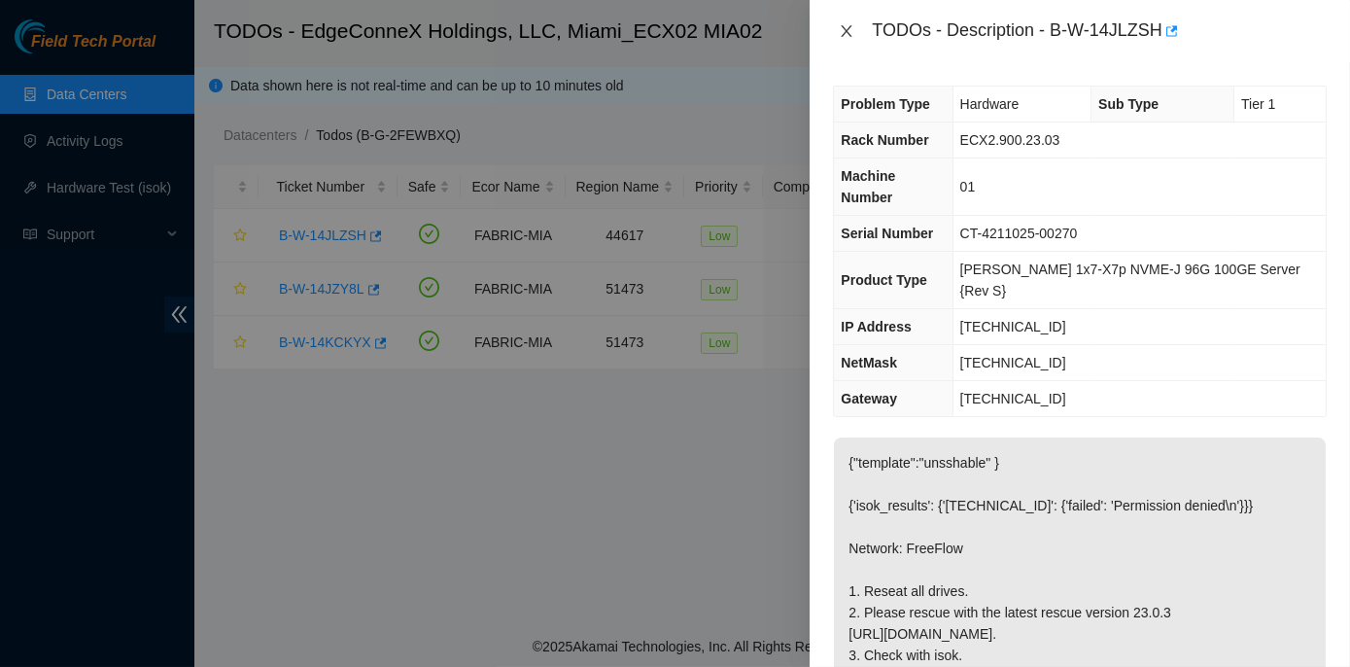
click at [842, 28] on icon "close" at bounding box center [847, 31] width 16 height 16
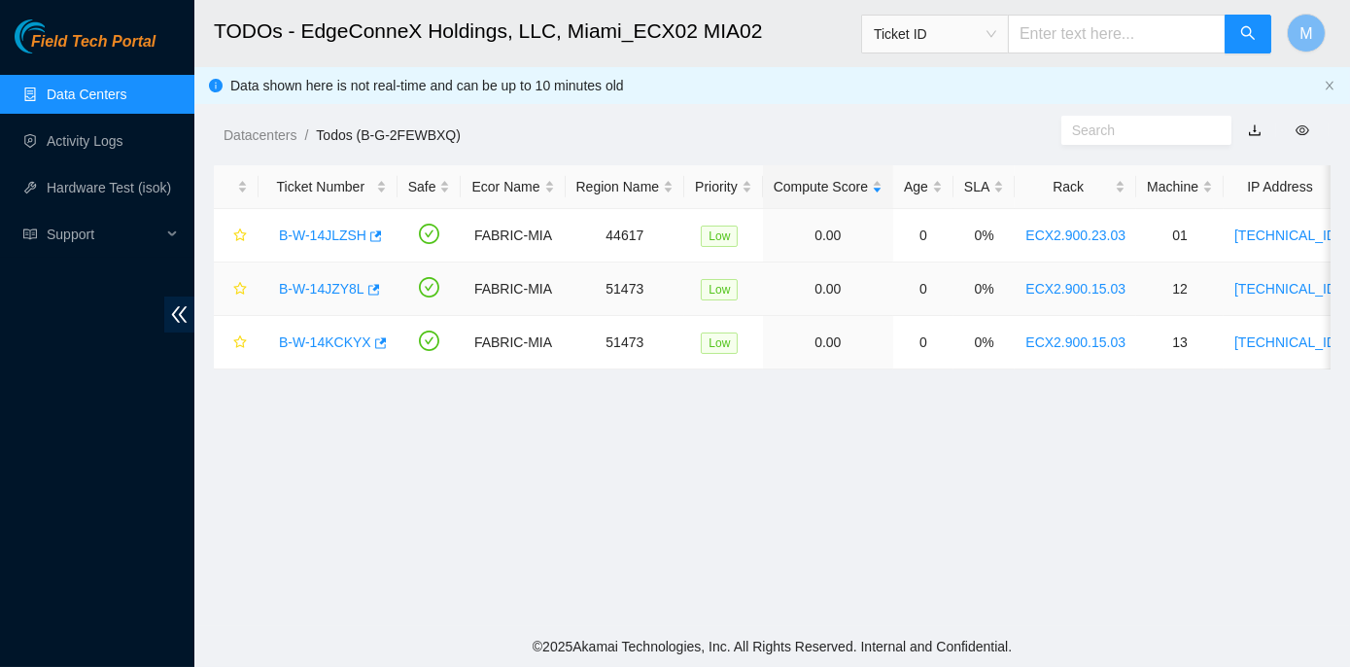
click at [320, 290] on link "B-W-14JZY8L" at bounding box center [322, 289] width 86 height 16
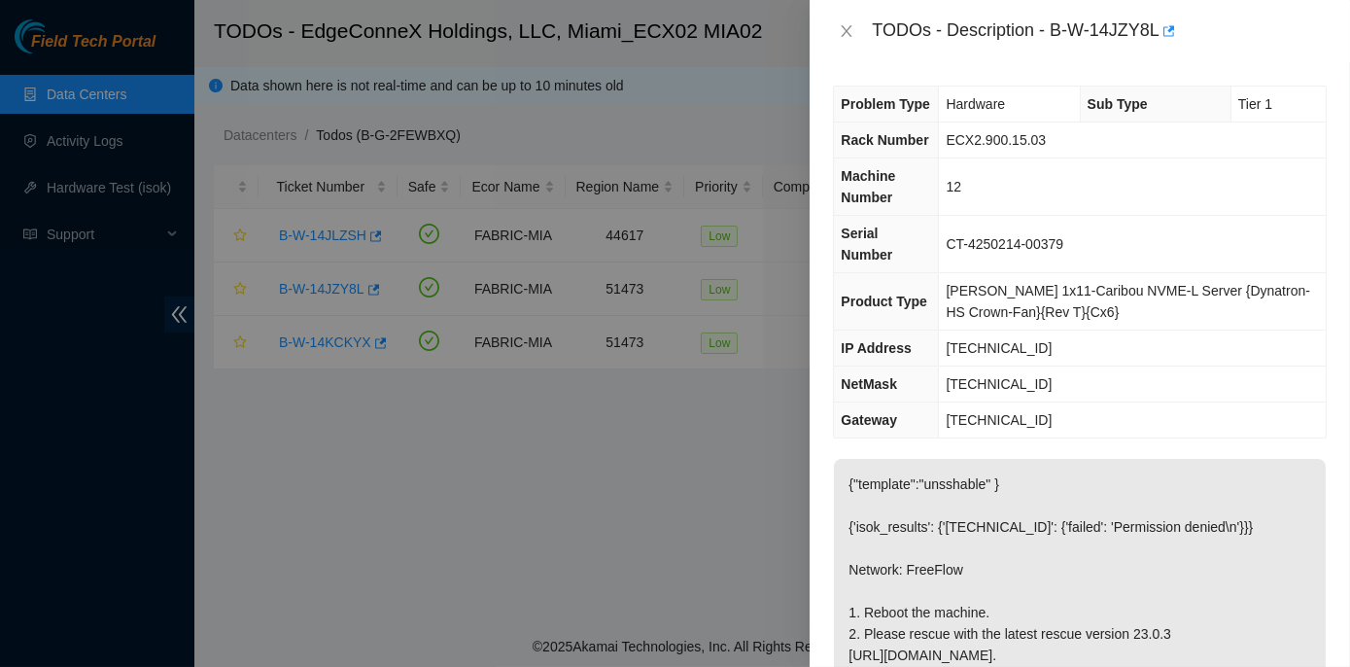
click at [303, 342] on div at bounding box center [675, 333] width 1350 height 667
click at [841, 30] on icon "close" at bounding box center [847, 31] width 16 height 16
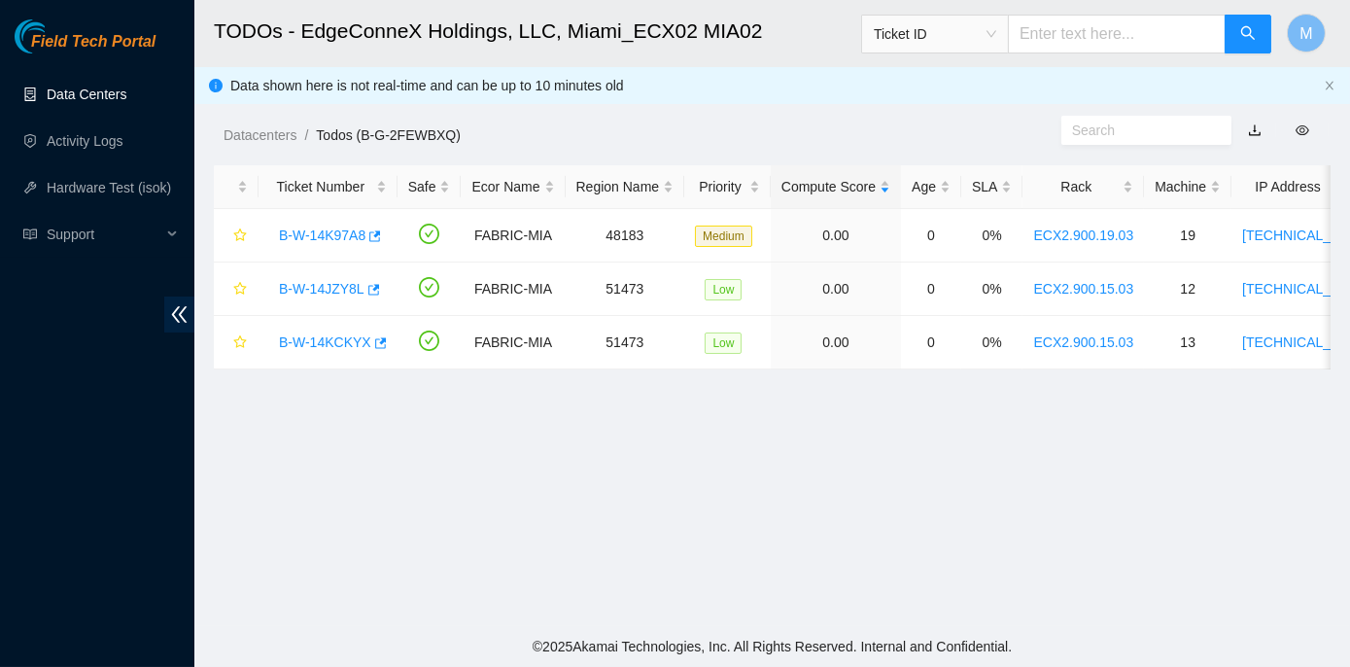
click at [98, 94] on link "Data Centers" at bounding box center [87, 94] width 80 height 16
